Goal: Book appointment/travel/reservation

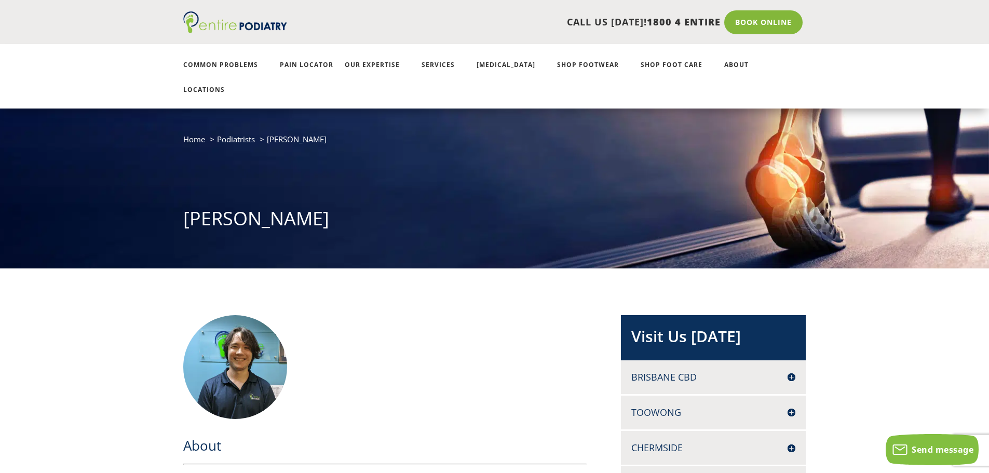
scroll to position [31, 0]
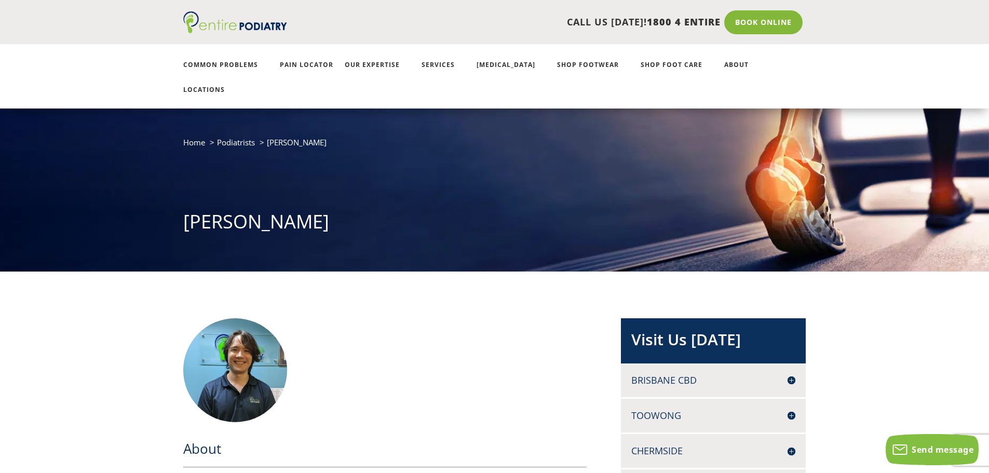
click at [491, 391] on h4 "Chermside" at bounding box center [714, 451] width 164 height 13
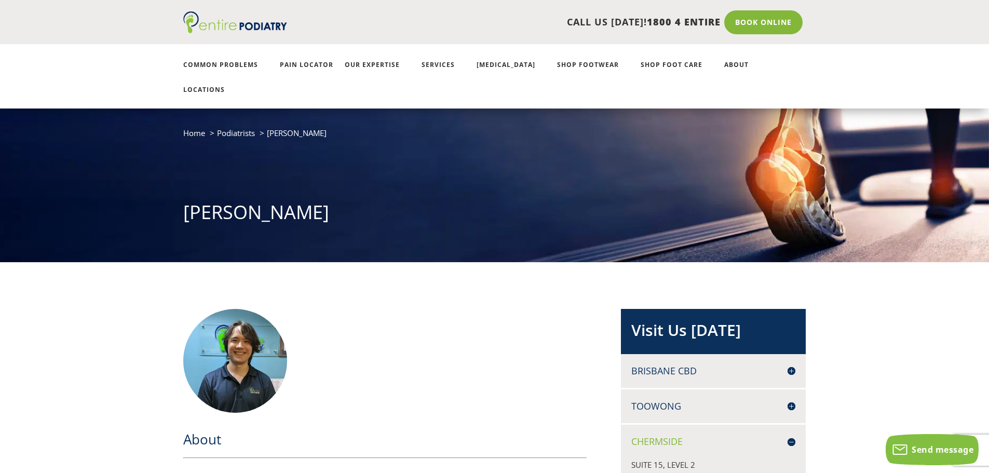
scroll to position [49, 0]
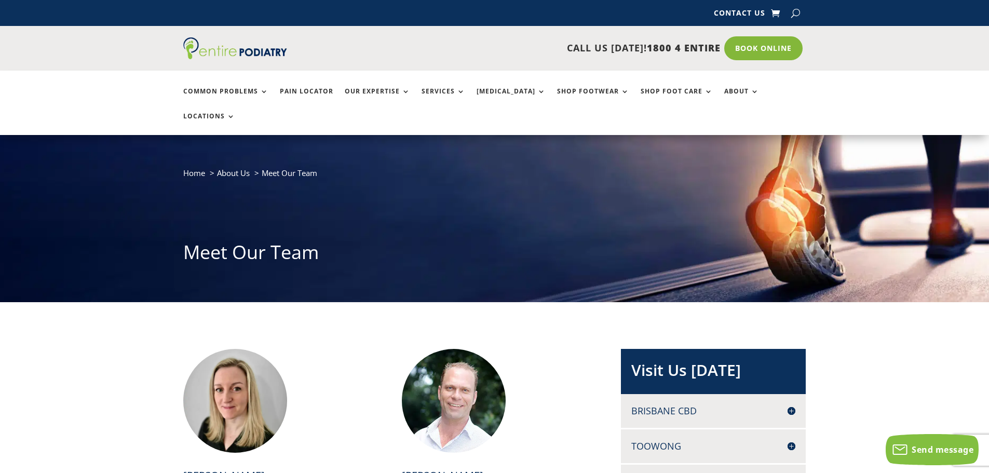
click at [792, 440] on h4 "Toowong" at bounding box center [714, 446] width 164 height 13
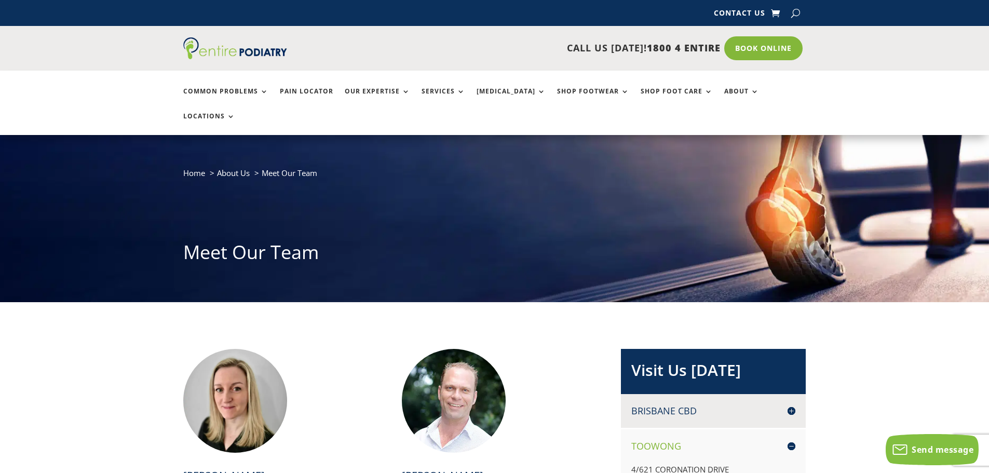
click at [792, 440] on h4 "Toowong" at bounding box center [714, 446] width 164 height 13
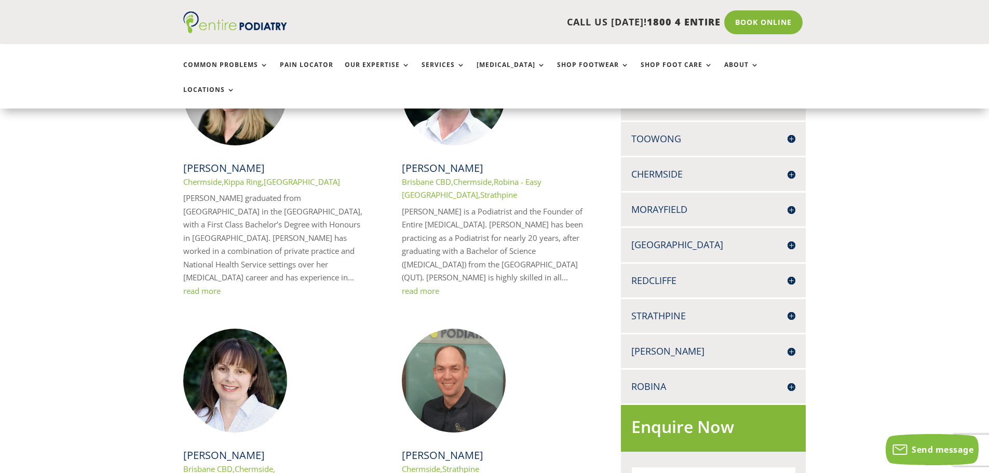
scroll to position [312, 0]
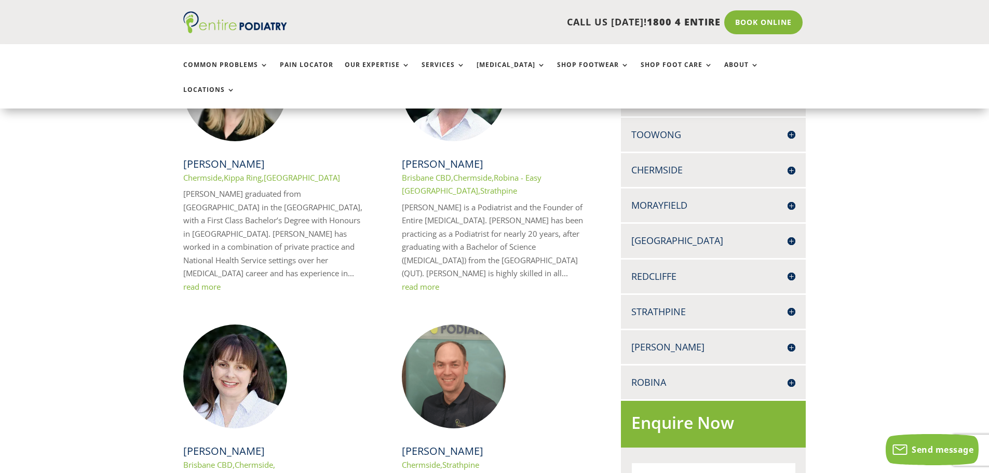
click at [793, 305] on h4 "Strathpine" at bounding box center [714, 311] width 164 height 13
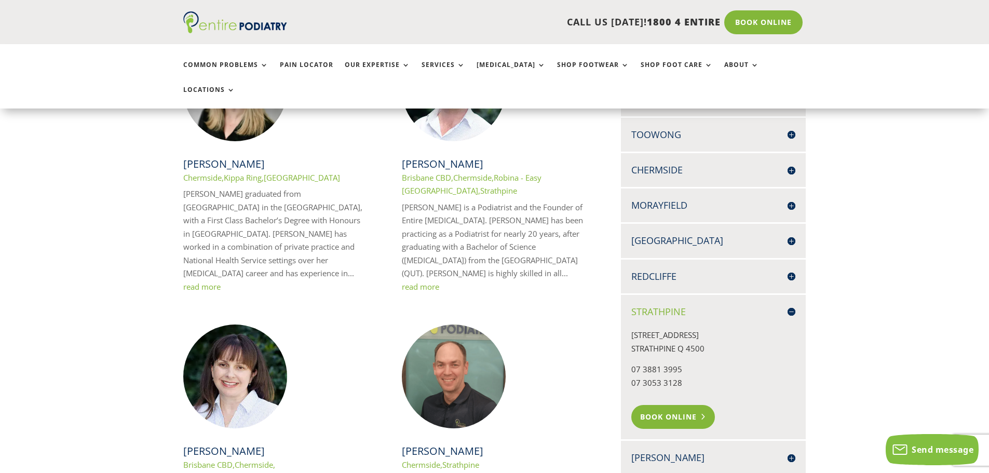
click at [658, 405] on link "Book Online" at bounding box center [674, 417] width 84 height 24
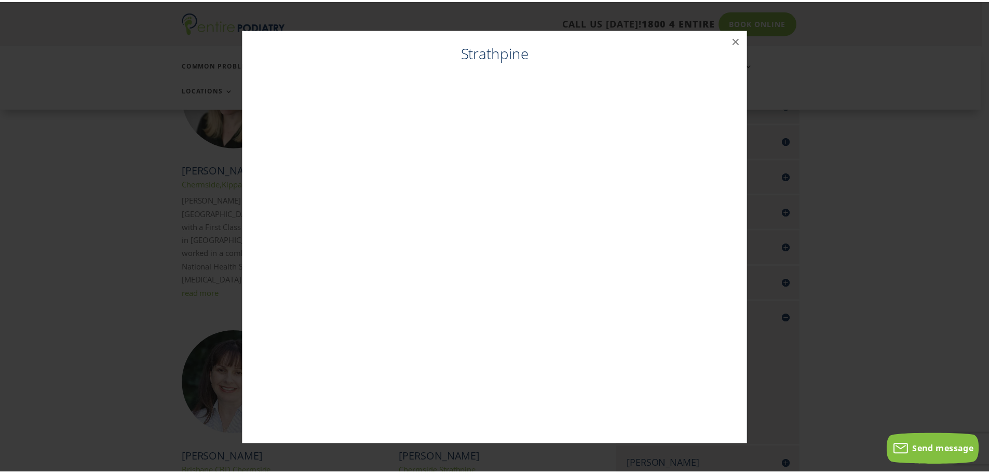
scroll to position [301, 0]
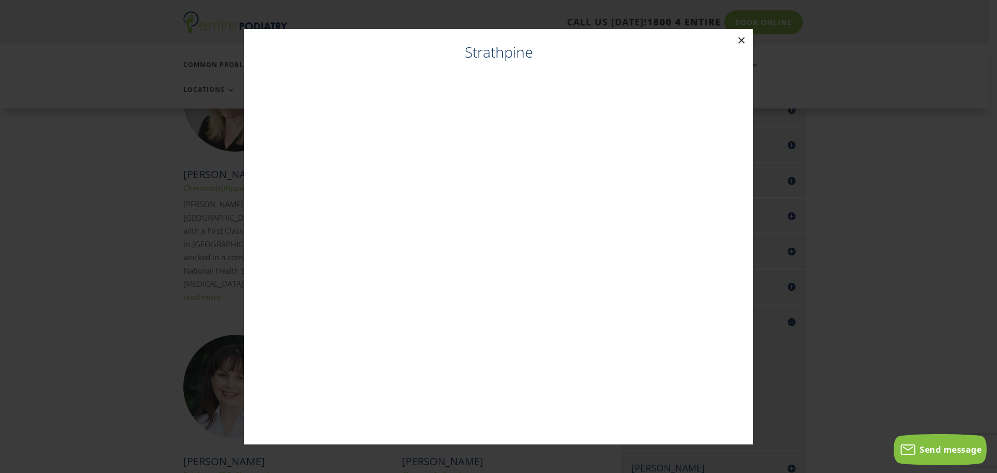
click at [744, 39] on button "×" at bounding box center [741, 40] width 23 height 23
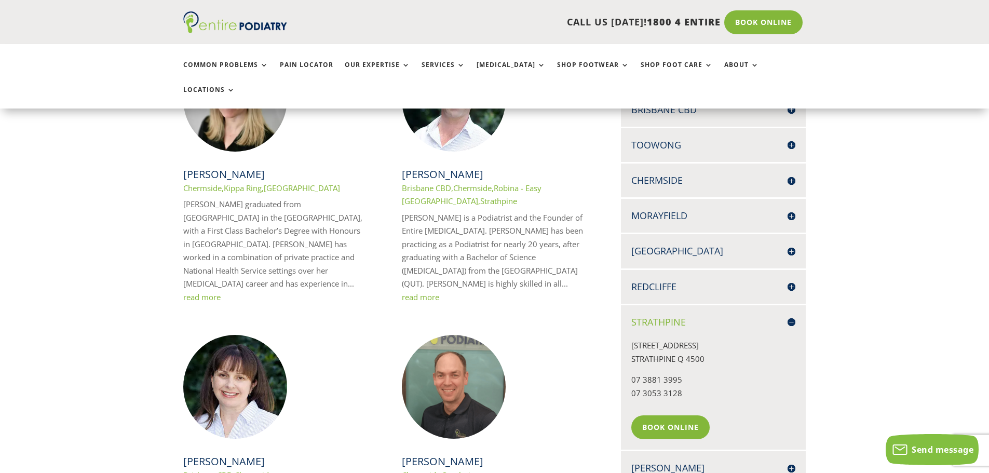
click at [791, 316] on h4 "Strathpine" at bounding box center [714, 322] width 164 height 13
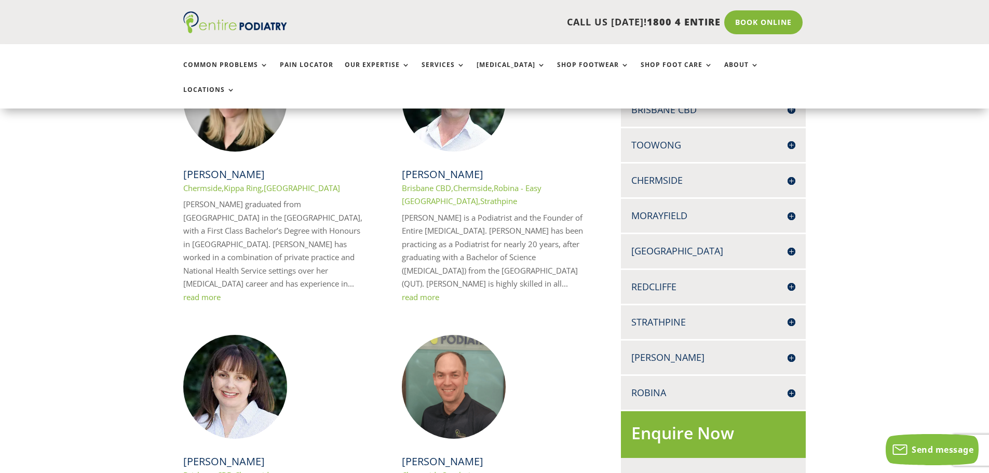
click at [793, 245] on h4 "[GEOGRAPHIC_DATA]" at bounding box center [714, 251] width 164 height 13
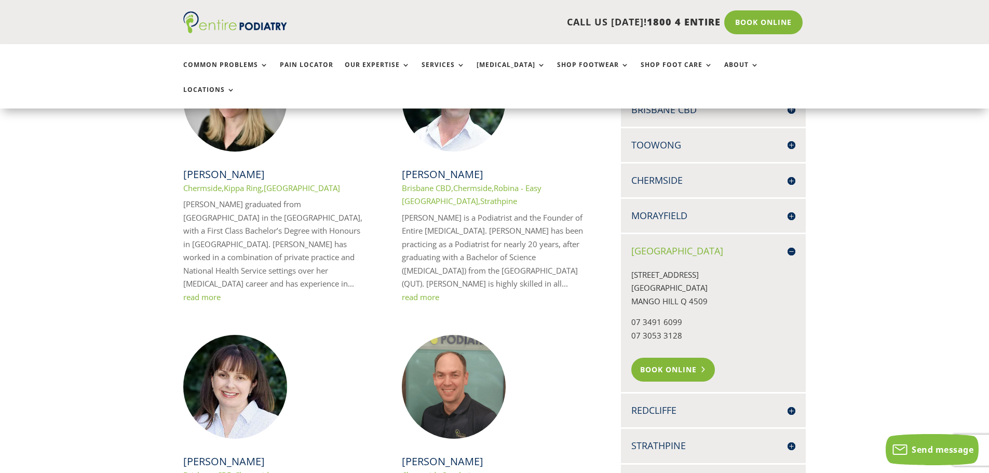
click at [678, 358] on link "Book Online" at bounding box center [674, 370] width 84 height 24
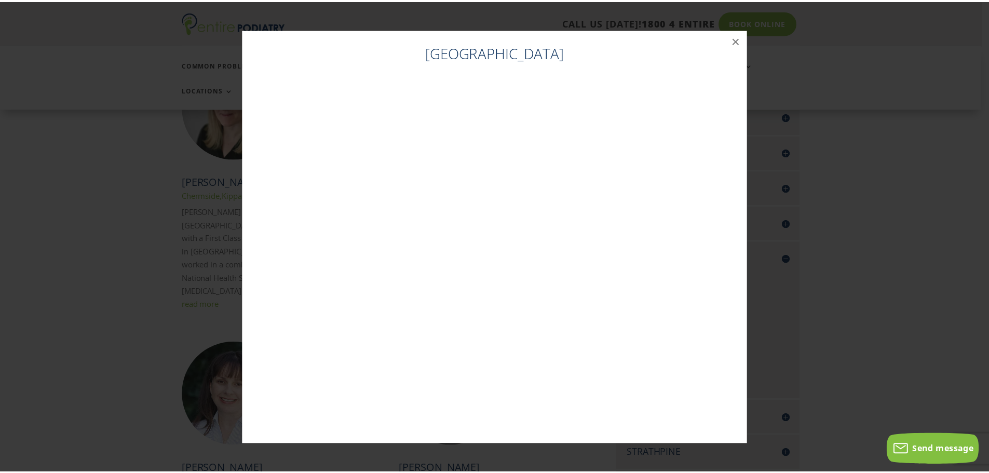
scroll to position [291, 0]
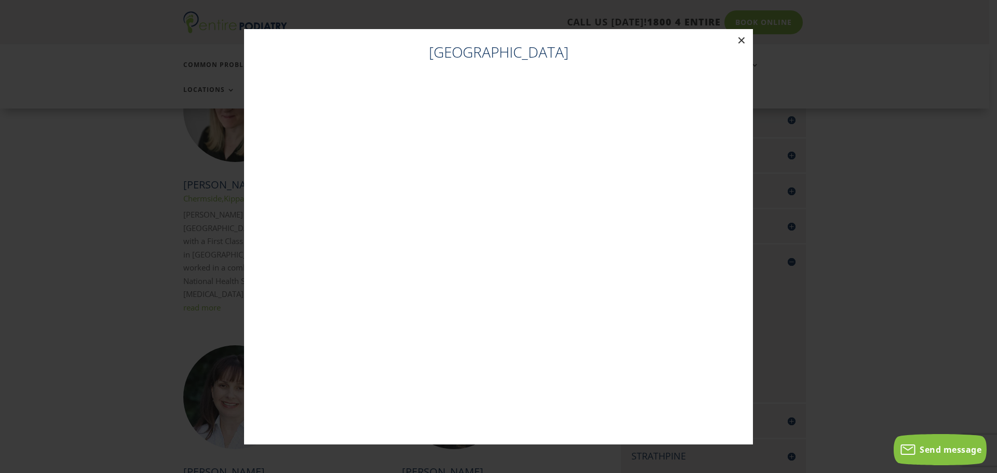
click at [744, 39] on button "×" at bounding box center [741, 40] width 23 height 23
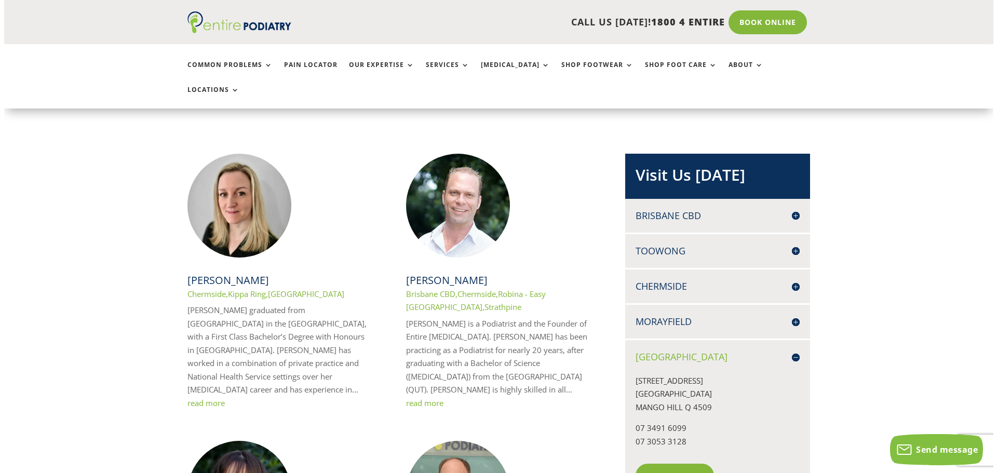
scroll to position [199, 0]
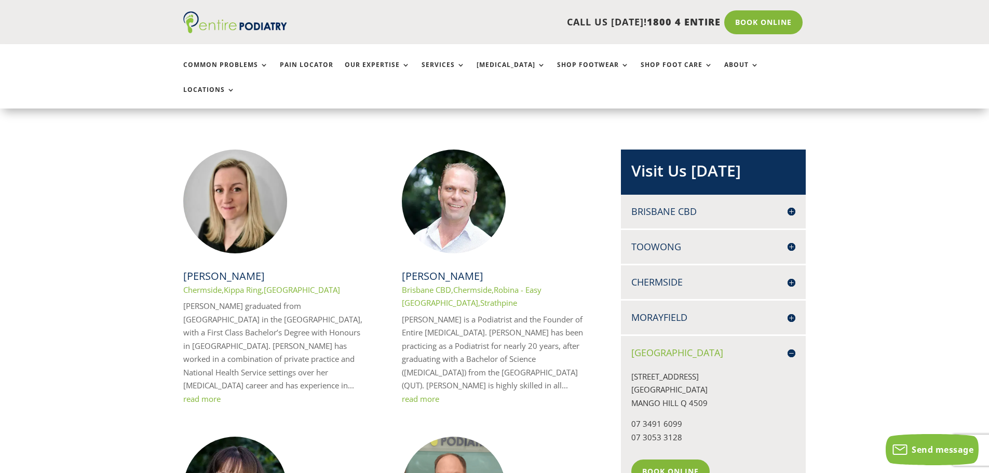
click at [790, 276] on h4 "Chermside" at bounding box center [714, 282] width 164 height 13
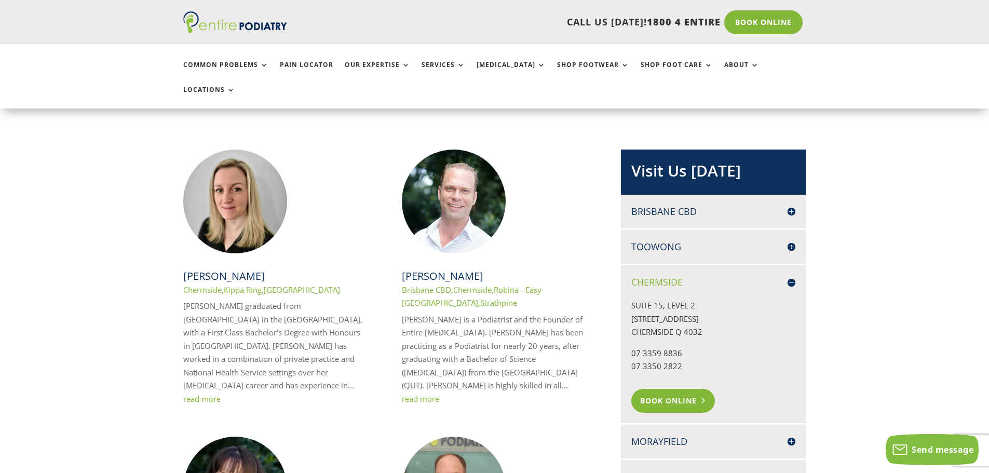
click at [659, 389] on link "Book Online" at bounding box center [674, 401] width 84 height 24
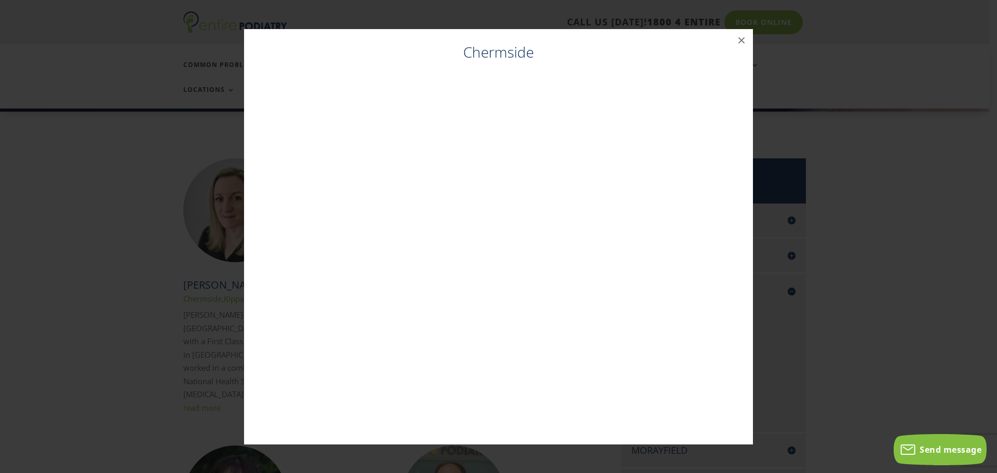
scroll to position [189, 0]
